Goal: Task Accomplishment & Management: Manage account settings

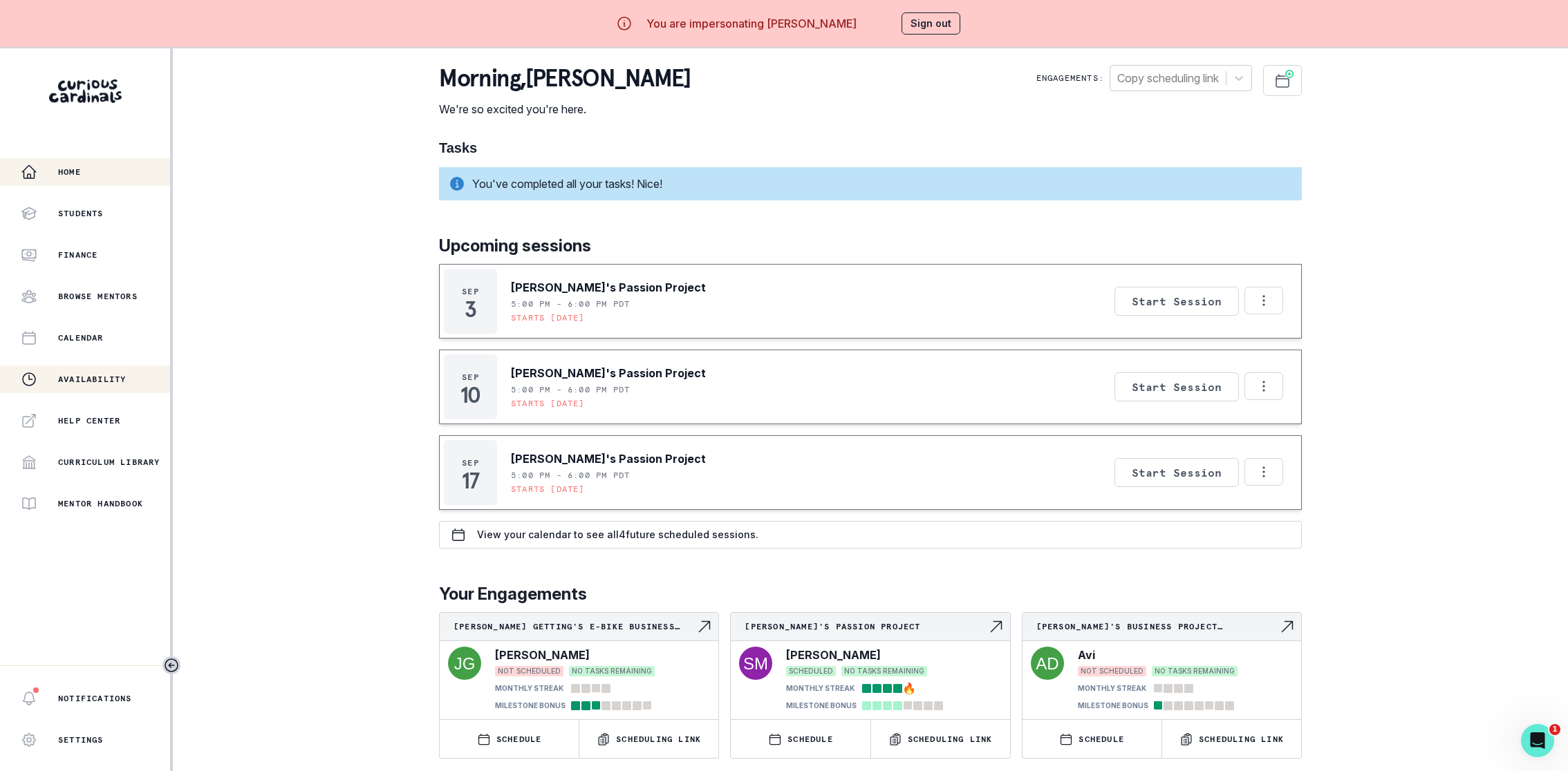
click at [90, 378] on p "Availability" at bounding box center [92, 379] width 68 height 11
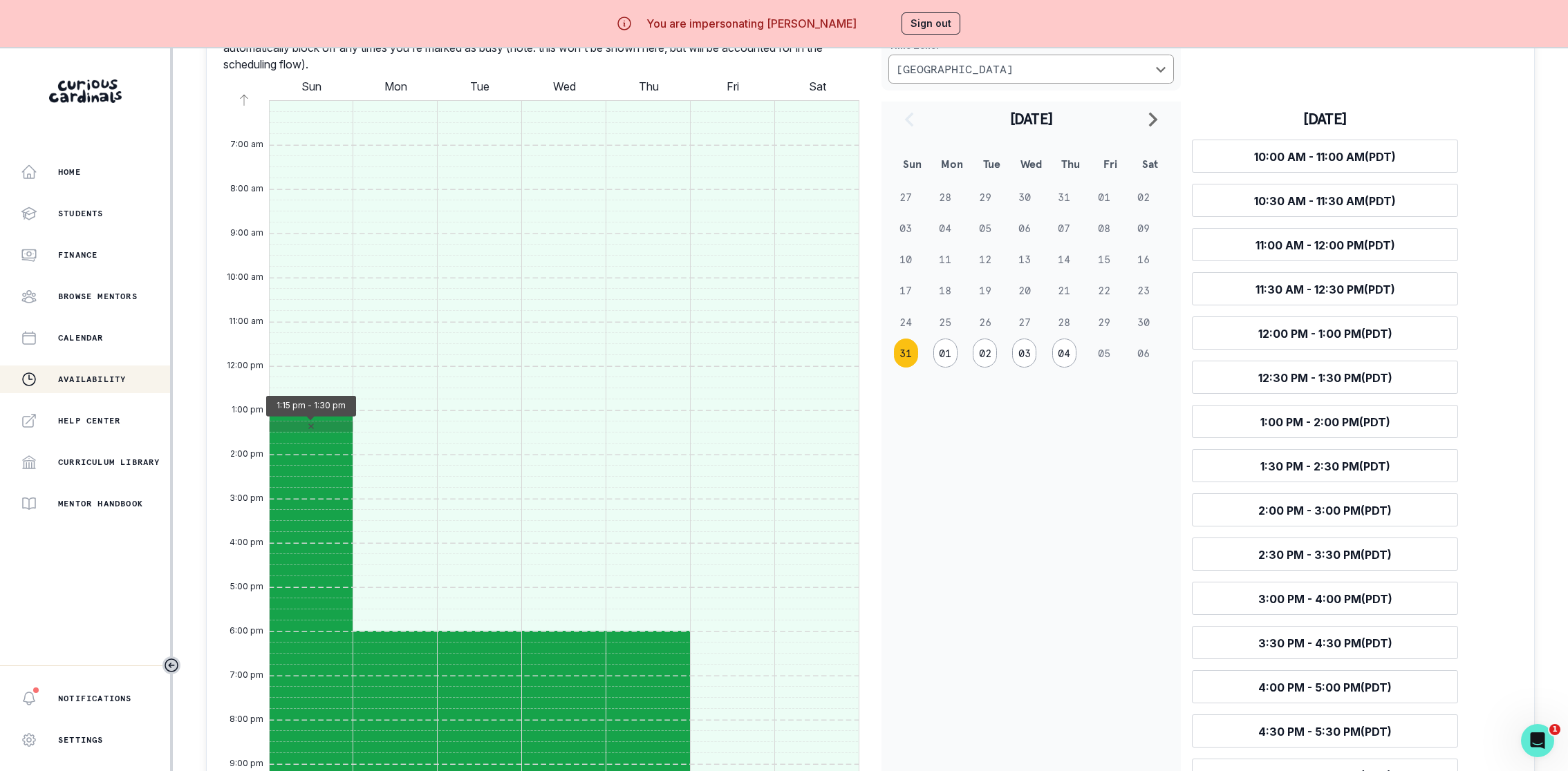
scroll to position [592, 0]
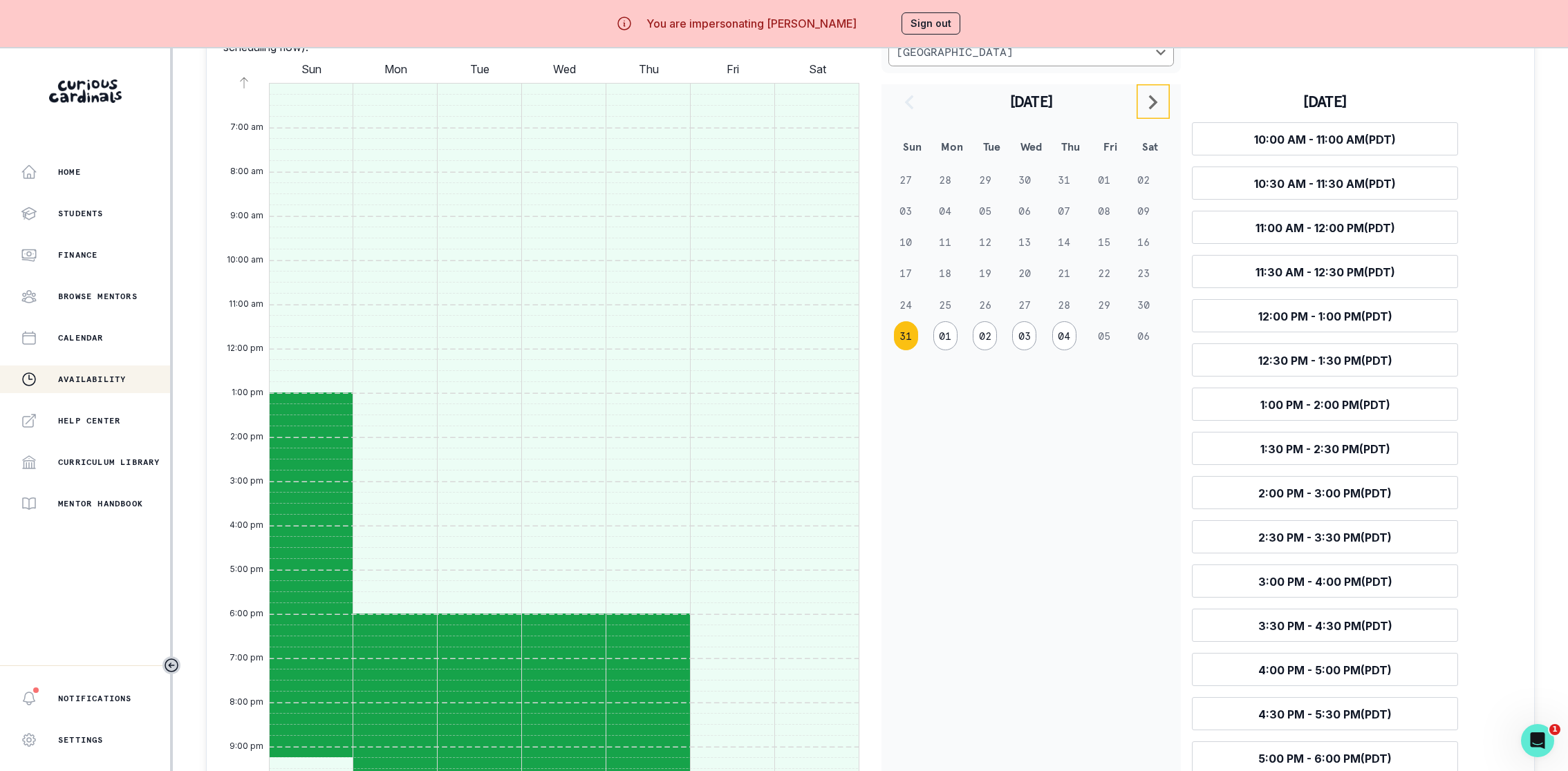
click at [1141, 102] on button "navigate to next month" at bounding box center [1153, 102] width 33 height 35
click at [106, 379] on p "Availability" at bounding box center [92, 379] width 68 height 11
click at [929, 31] on button "Sign out" at bounding box center [931, 23] width 59 height 22
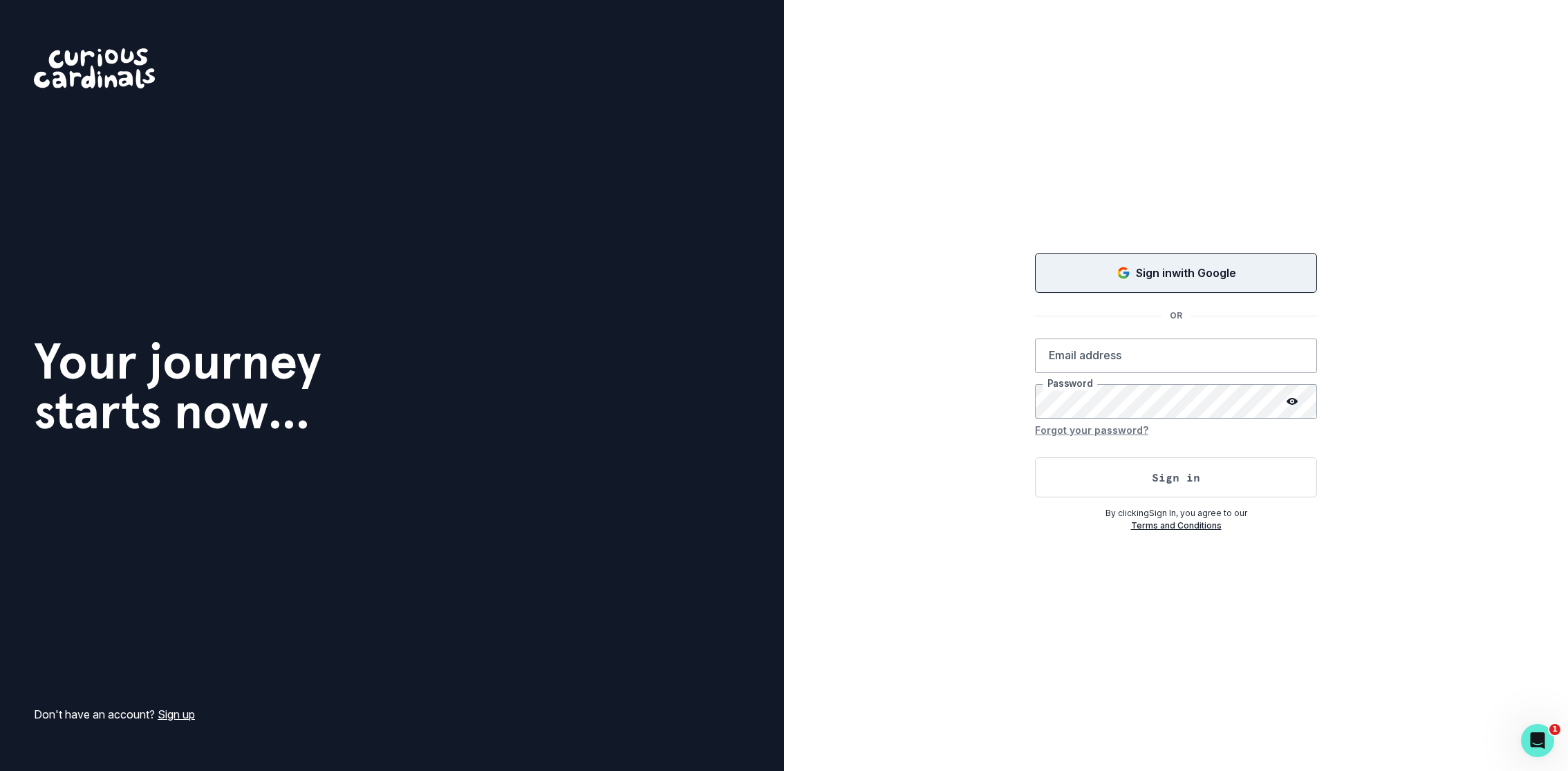
click at [1082, 268] on div "Sign in with Google" at bounding box center [1175, 273] width 248 height 17
